Goal: Task Accomplishment & Management: Check status

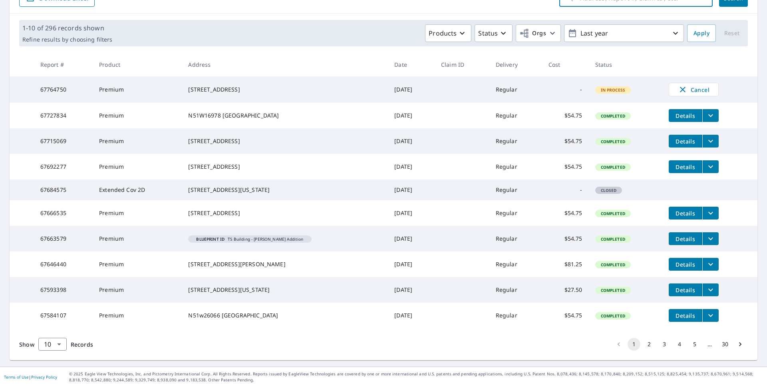
scroll to position [133, 0]
click at [643, 345] on button "2" at bounding box center [649, 344] width 13 height 13
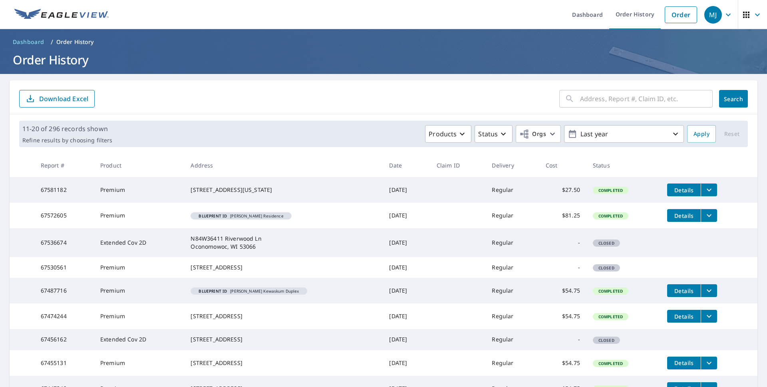
click at [591, 92] on input "text" at bounding box center [646, 99] width 133 height 22
type input "appleton"
click button "Search" at bounding box center [733, 99] width 29 height 18
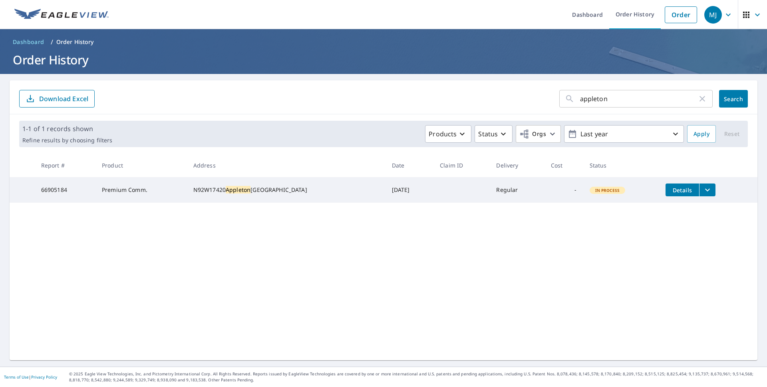
click at [703, 191] on icon "filesDropdownBtn-66905184" at bounding box center [708, 190] width 10 height 10
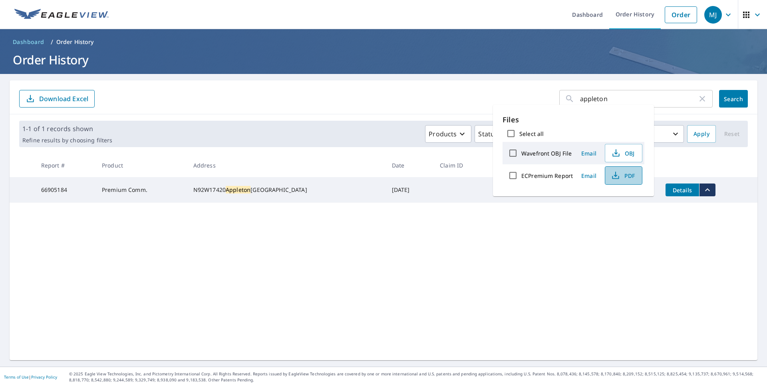
click at [627, 176] on span "PDF" at bounding box center [623, 176] width 26 height 10
click at [700, 101] on icon "button" at bounding box center [703, 99] width 6 height 6
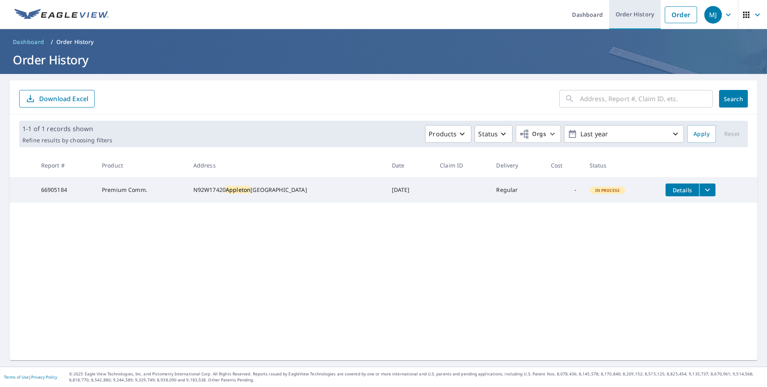
click at [618, 15] on link "Order History" at bounding box center [635, 14] width 52 height 29
click at [648, 10] on link "Order History" at bounding box center [635, 14] width 52 height 29
click at [633, 14] on link "Order History" at bounding box center [635, 14] width 52 height 29
click at [667, 12] on link "Order" at bounding box center [681, 14] width 32 height 17
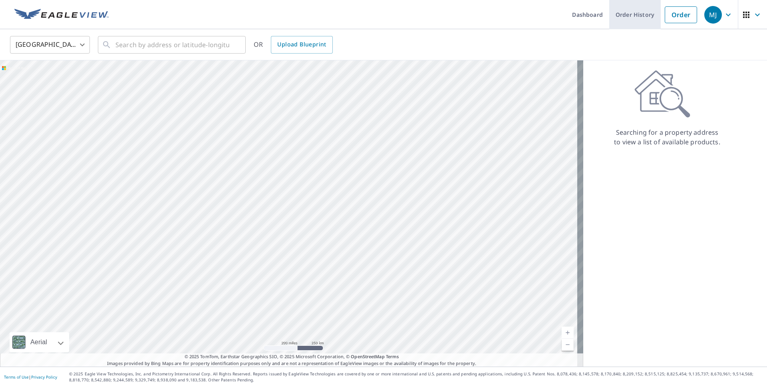
click at [622, 14] on link "Order History" at bounding box center [635, 14] width 52 height 29
